Goal: Task Accomplishment & Management: Complete application form

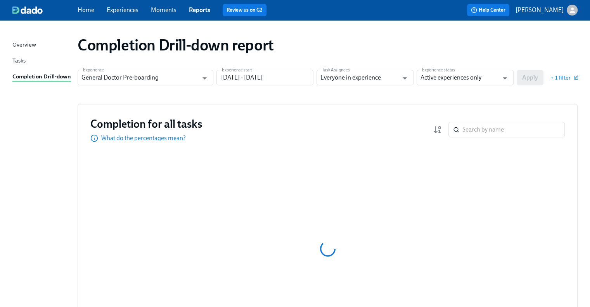
click at [107, 14] on span "Experiences" at bounding box center [123, 10] width 32 height 9
click at [127, 11] on link "Experiences" at bounding box center [123, 9] width 32 height 7
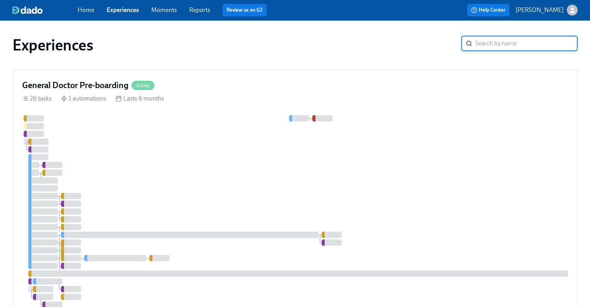
scroll to position [184, 0]
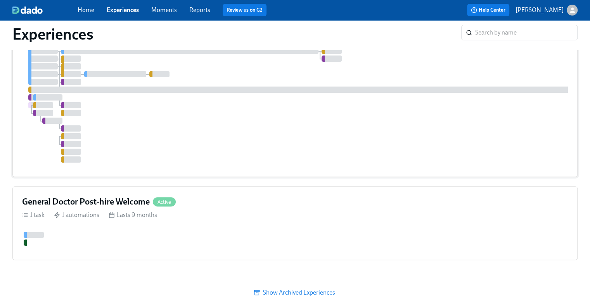
click at [295, 93] on div at bounding box center [462, 46] width 880 height 231
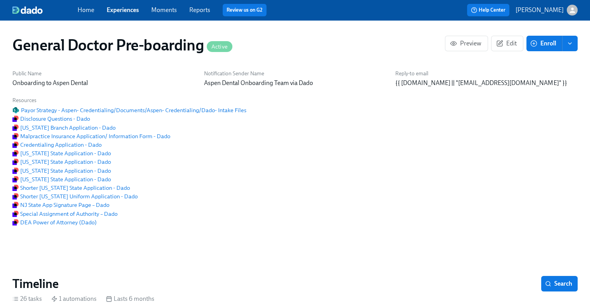
click at [569, 47] on span "enroll" at bounding box center [570, 44] width 8 height 8
click at [546, 63] on span "Enroll manually" at bounding box center [549, 62] width 44 height 9
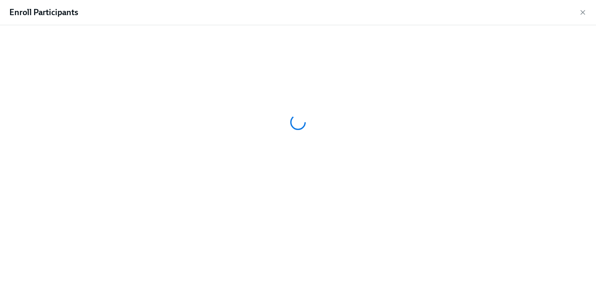
scroll to position [0, 19654]
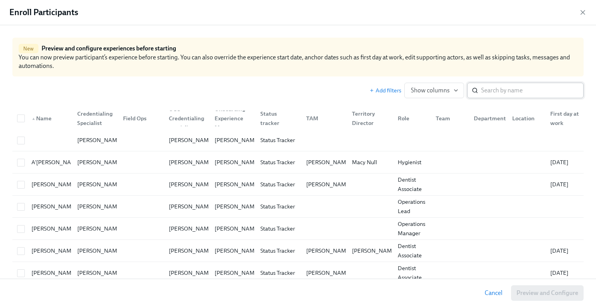
click at [468, 84] on div "​" at bounding box center [525, 91] width 116 height 16
click at [481, 91] on input "search" at bounding box center [532, 91] width 102 height 16
paste input "[PERSON_NAME]"
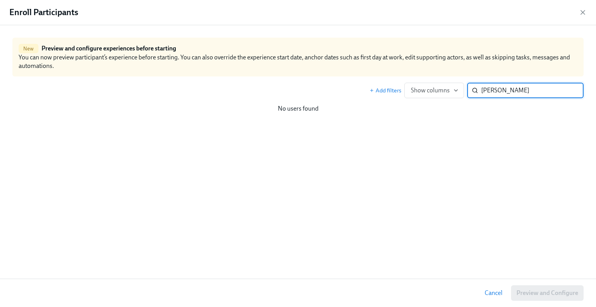
type input "[PERSON_NAME]"
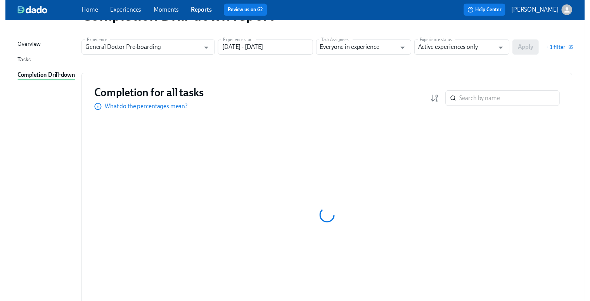
scroll to position [32, 0]
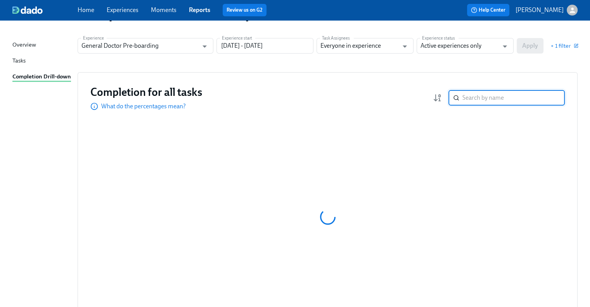
click at [492, 94] on input "search" at bounding box center [513, 98] width 102 height 16
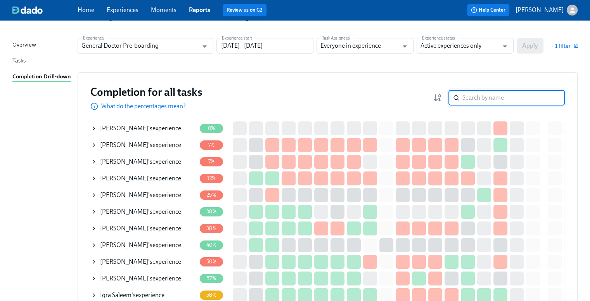
click at [492, 94] on input "search" at bounding box center [513, 98] width 102 height 16
paste input "[PERSON_NAME]"
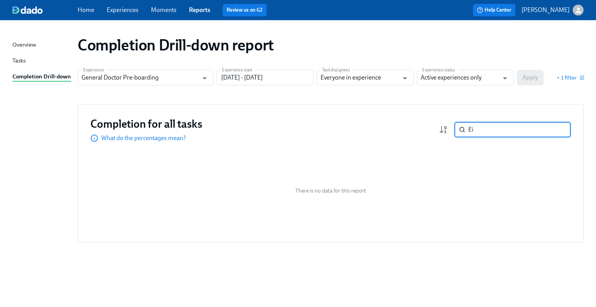
type input "E"
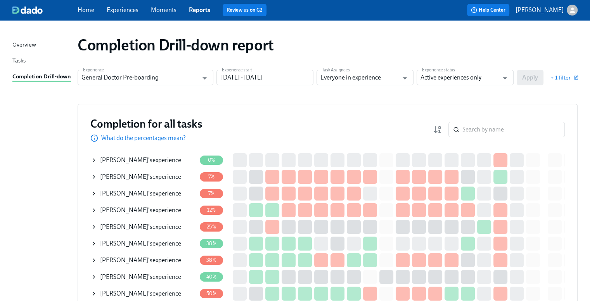
click at [124, 9] on link "Experiences" at bounding box center [123, 9] width 32 height 7
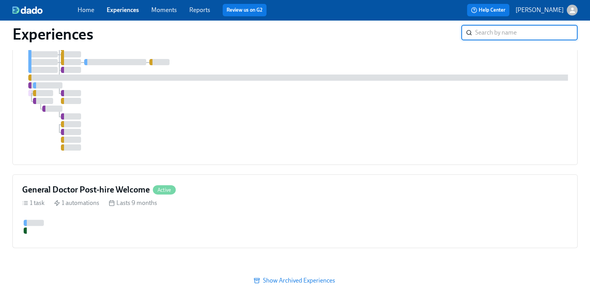
scroll to position [202, 0]
click at [275, 199] on div "1 task 1 automations Lasts 9 months" at bounding box center [295, 203] width 546 height 9
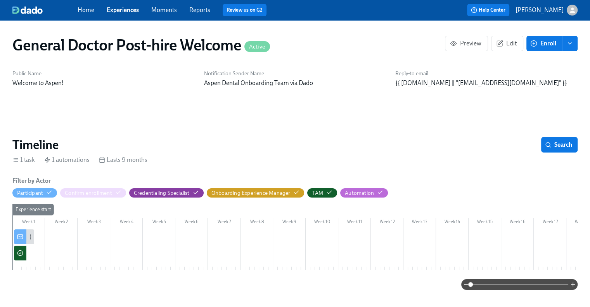
click at [564, 46] on button "enroll" at bounding box center [570, 44] width 16 height 16
click at [552, 60] on span "Enroll manually" at bounding box center [549, 62] width 44 height 9
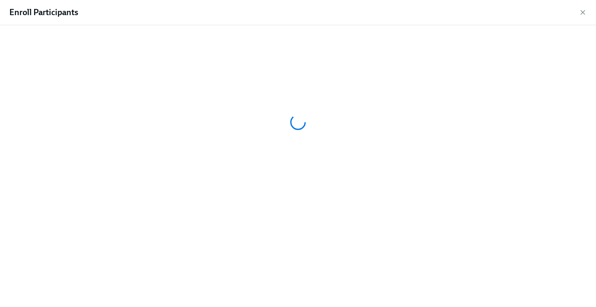
scroll to position [0, 532]
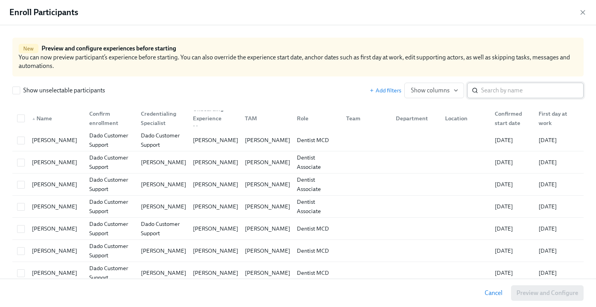
click at [486, 93] on input "search" at bounding box center [532, 91] width 102 height 16
paste input "[PERSON_NAME]"
type input "[PERSON_NAME]"
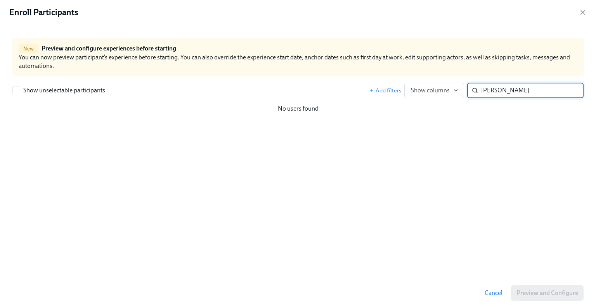
click at [569, 88] on input "[PERSON_NAME]" at bounding box center [532, 91] width 102 height 16
